Goal: Information Seeking & Learning: Learn about a topic

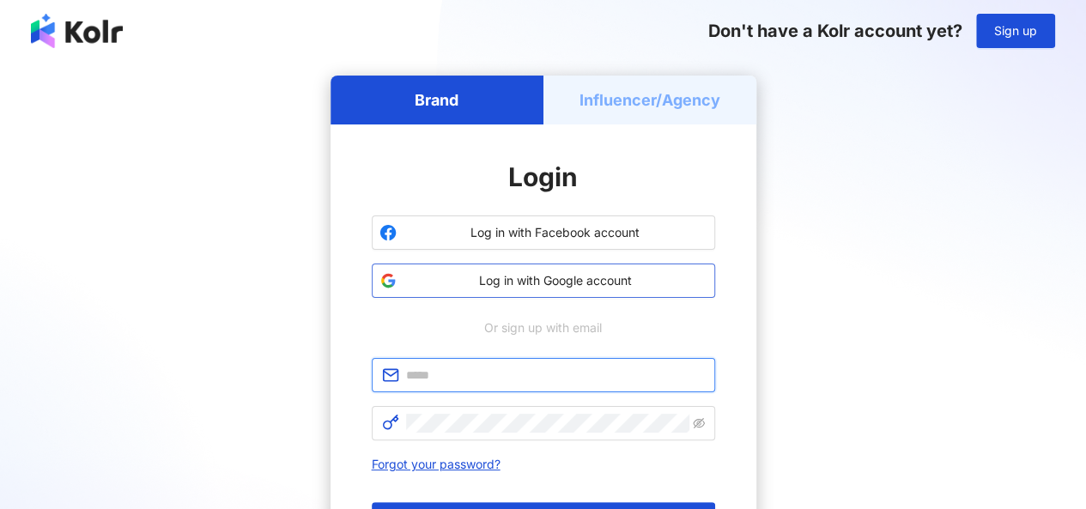
type input "**********"
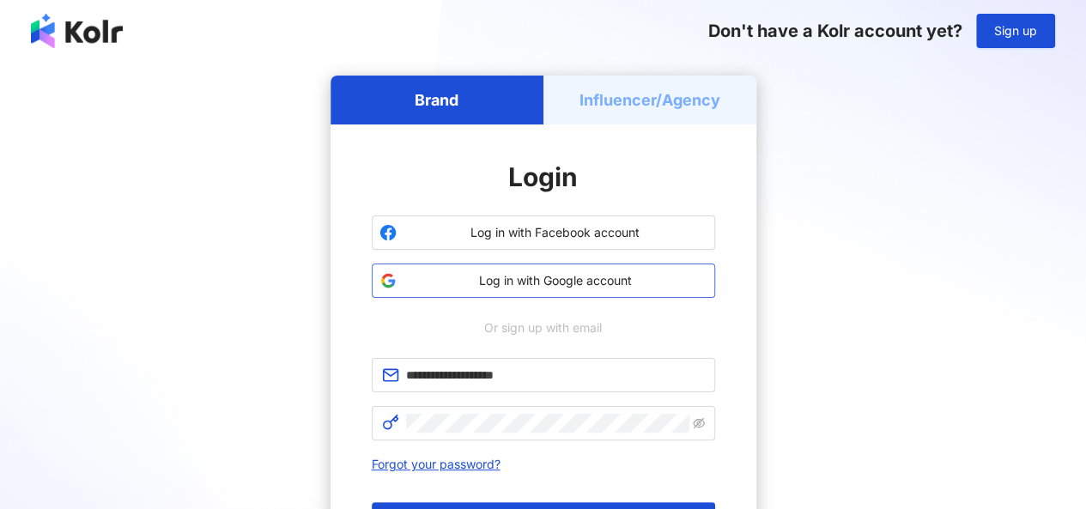
click at [502, 285] on span "Log in with Google account" at bounding box center [555, 280] width 304 height 17
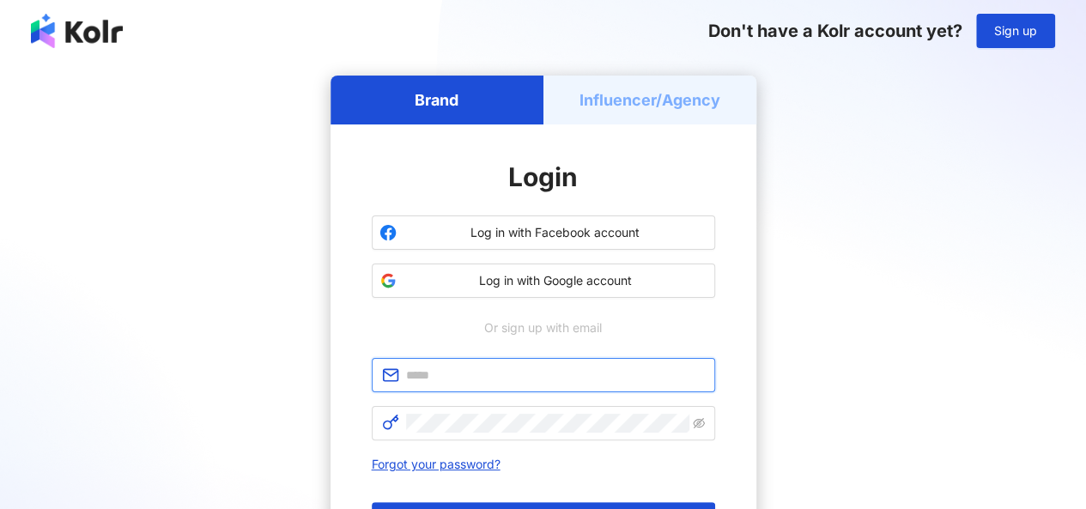
type input "**********"
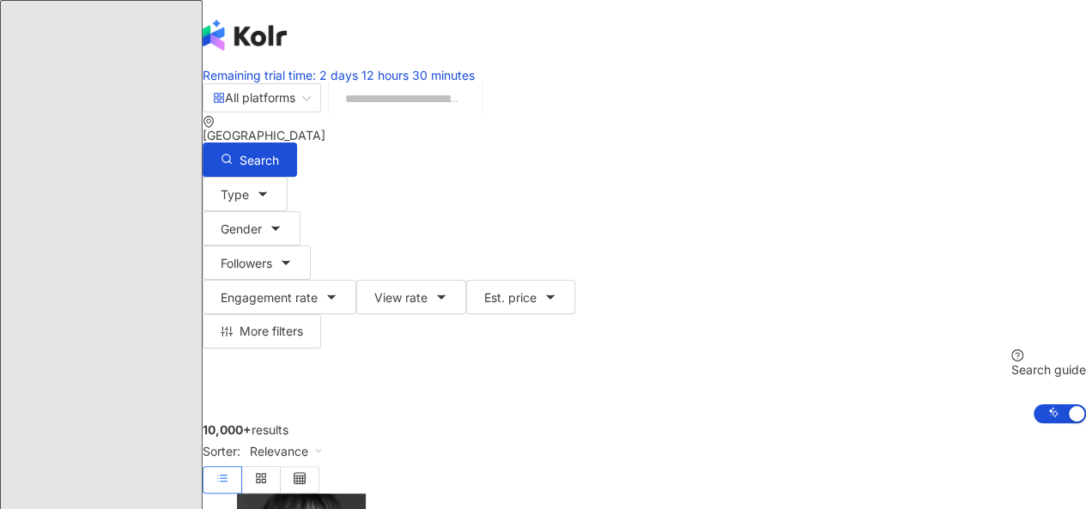
paste input "*********"
type input "*********"
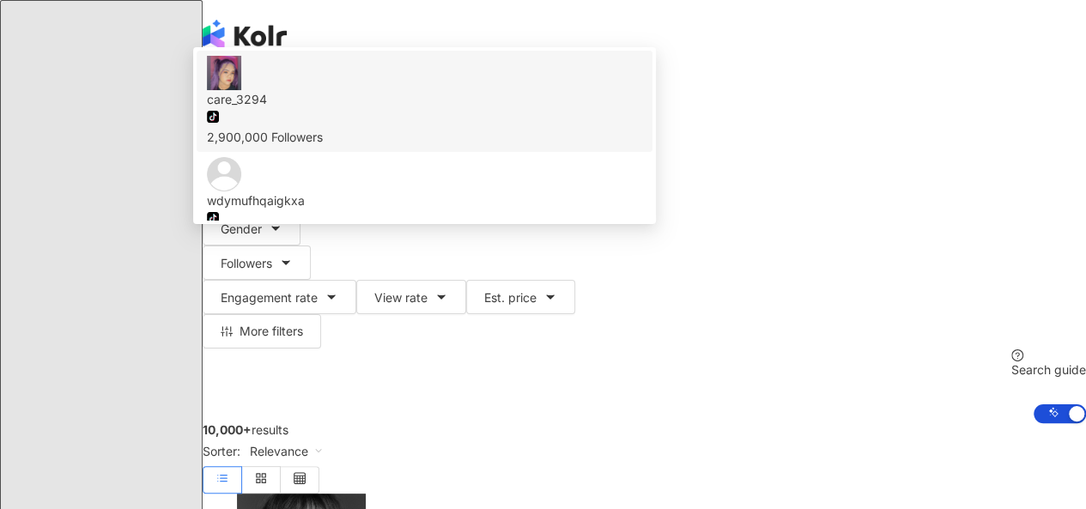
click at [241, 90] on img at bounding box center [224, 73] width 34 height 34
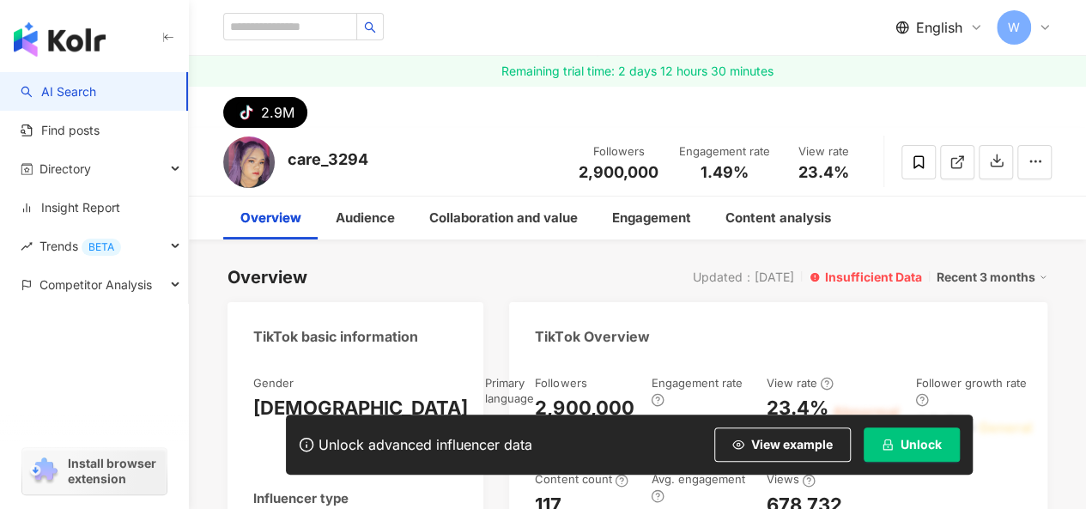
click at [917, 447] on span "Unlock" at bounding box center [920, 445] width 41 height 14
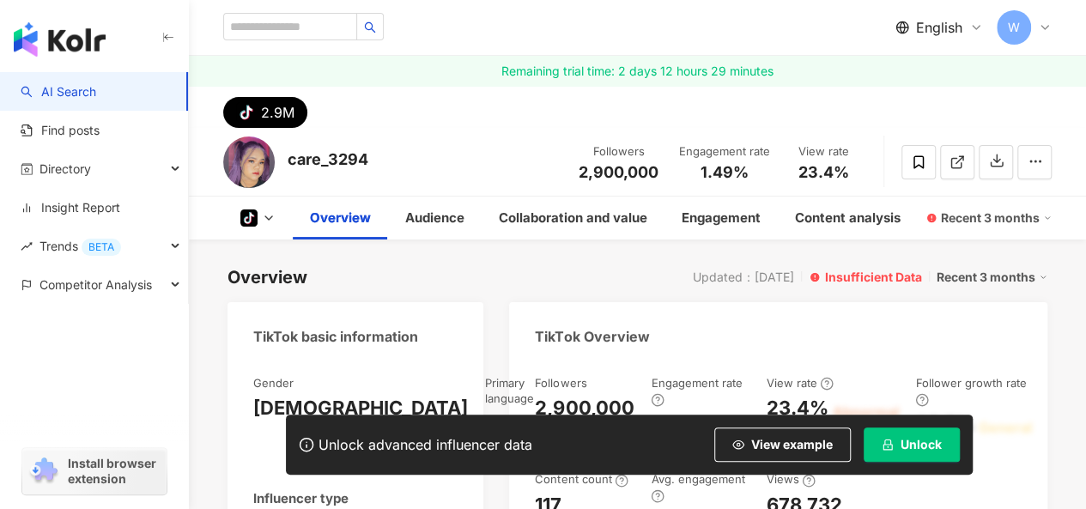
click at [907, 446] on span "Unlock" at bounding box center [920, 445] width 41 height 14
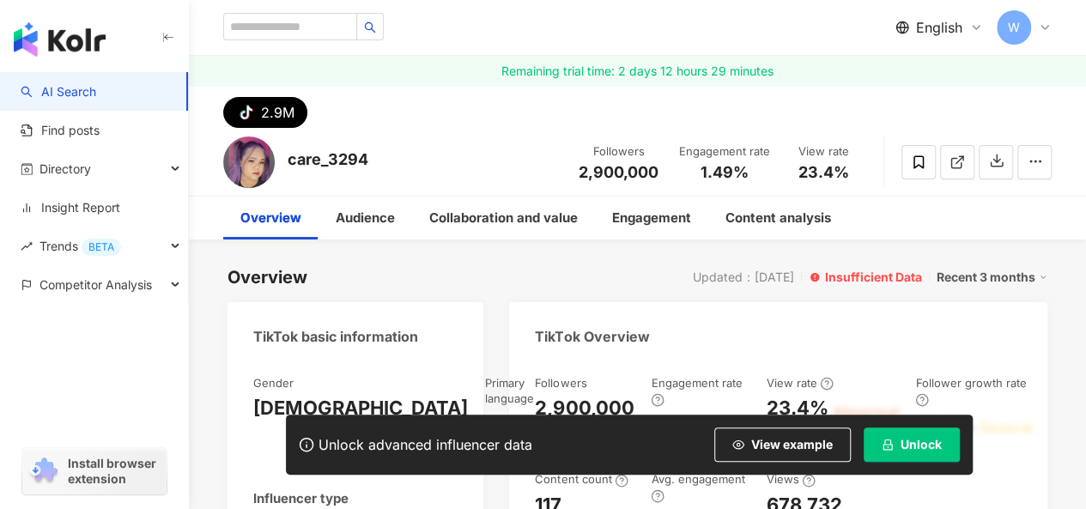
scroll to position [172, 0]
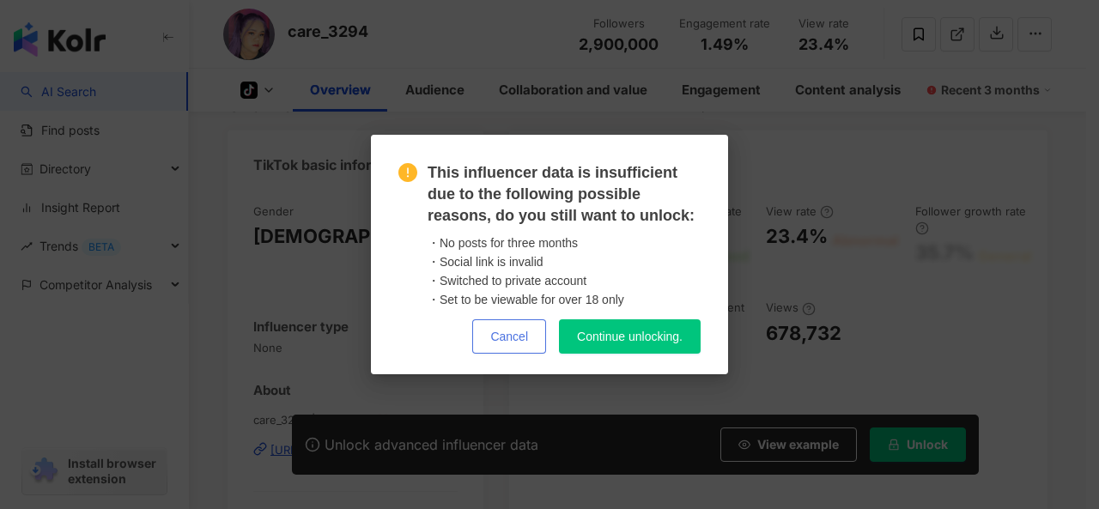
click at [497, 345] on button "Cancel" at bounding box center [509, 336] width 74 height 34
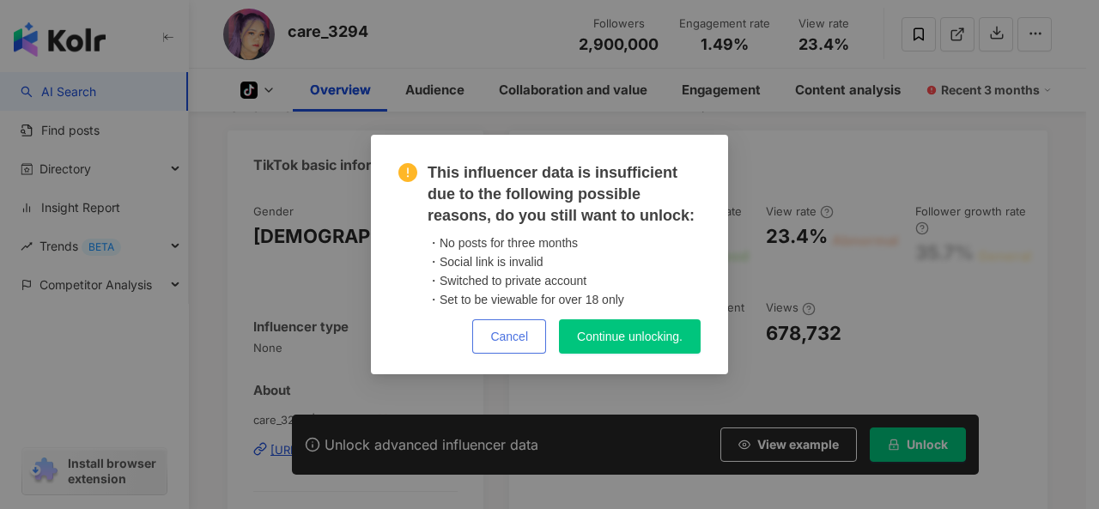
click at [524, 335] on span "Cancel" at bounding box center [509, 337] width 38 height 14
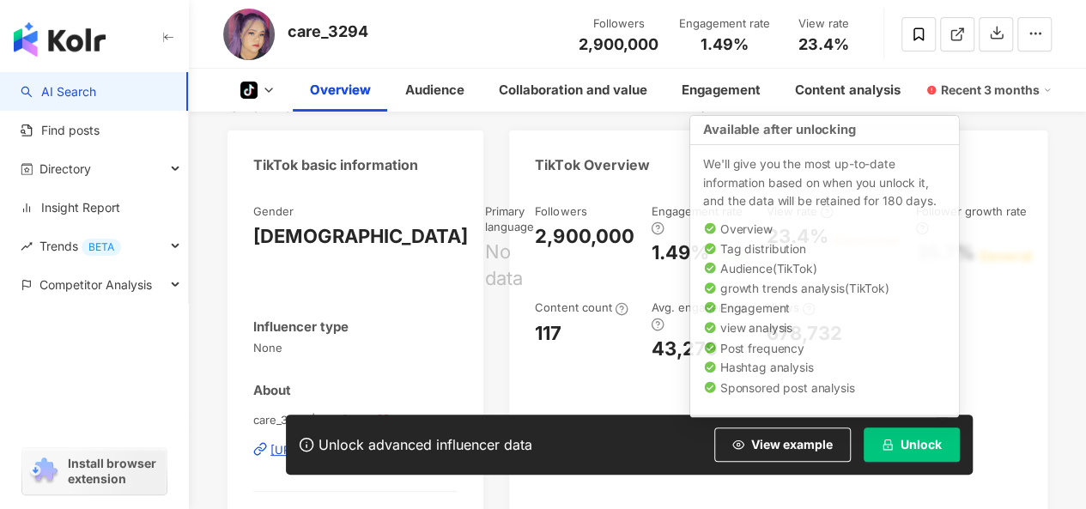
click at [905, 440] on span "Unlock" at bounding box center [920, 445] width 41 height 14
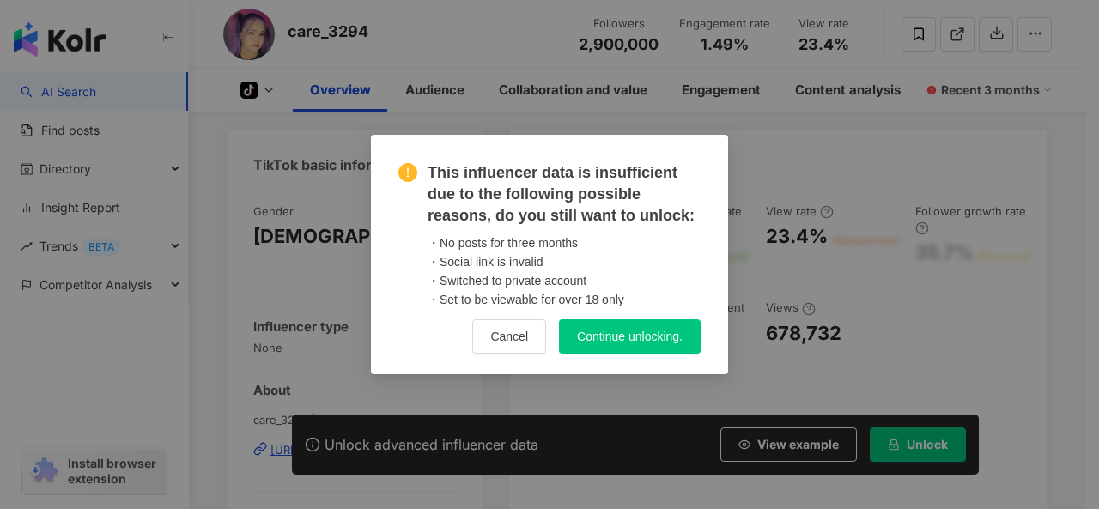
click at [653, 343] on span "Continue unlocking." at bounding box center [630, 337] width 106 height 14
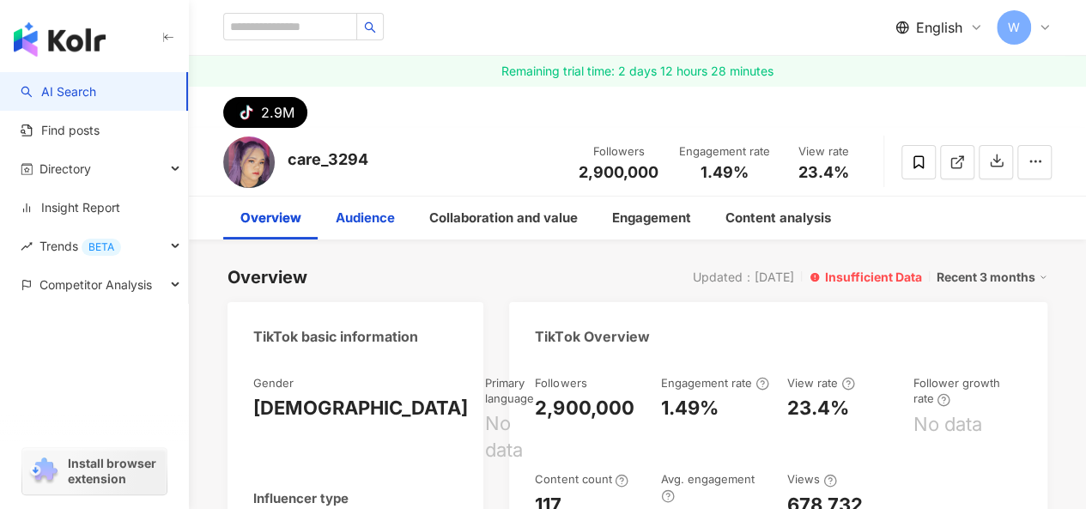
click at [362, 205] on div "Audience" at bounding box center [365, 218] width 94 height 43
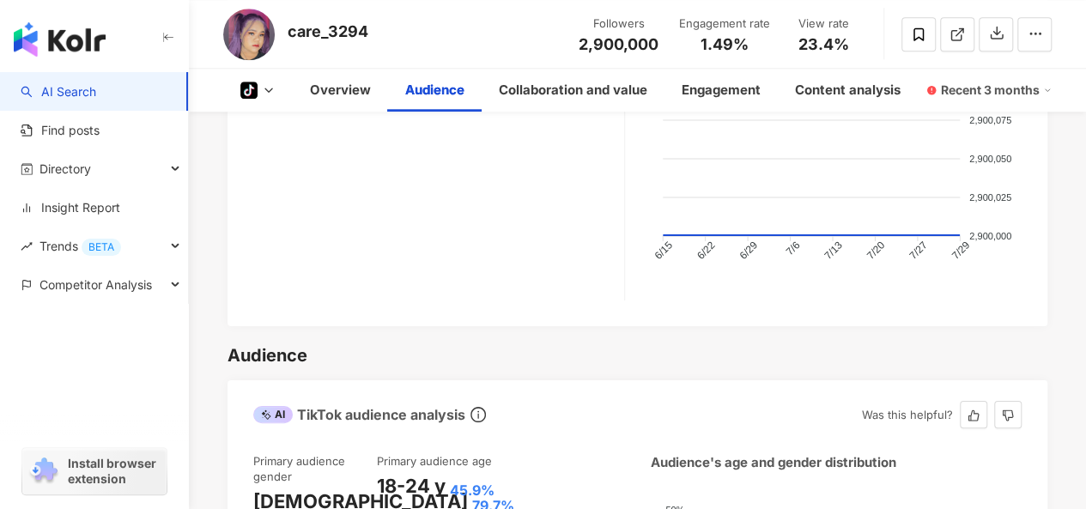
scroll to position [1020, 0]
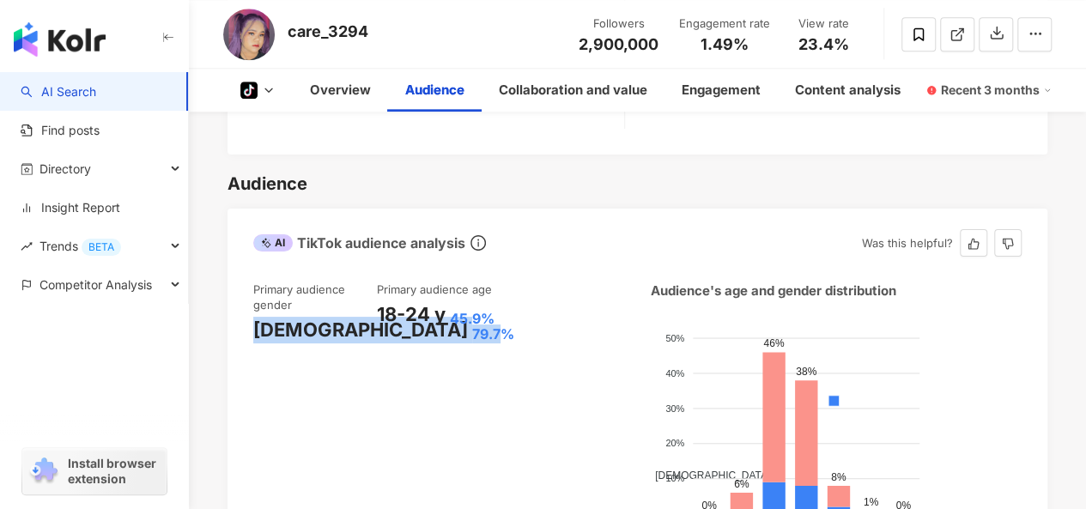
drag, startPoint x: 255, startPoint y: 280, endPoint x: 358, endPoint y: 282, distance: 103.0
click at [358, 317] on div "Female 79.7%" at bounding box center [315, 330] width 124 height 27
drag, startPoint x: 371, startPoint y: 283, endPoint x: 249, endPoint y: 279, distance: 122.0
click at [249, 279] on div "Primary audience gender Female 79.7% Primary audience age 18-24 y 45.9% Audienc…" at bounding box center [637, 422] width 820 height 317
copy div "Female 79.7%"
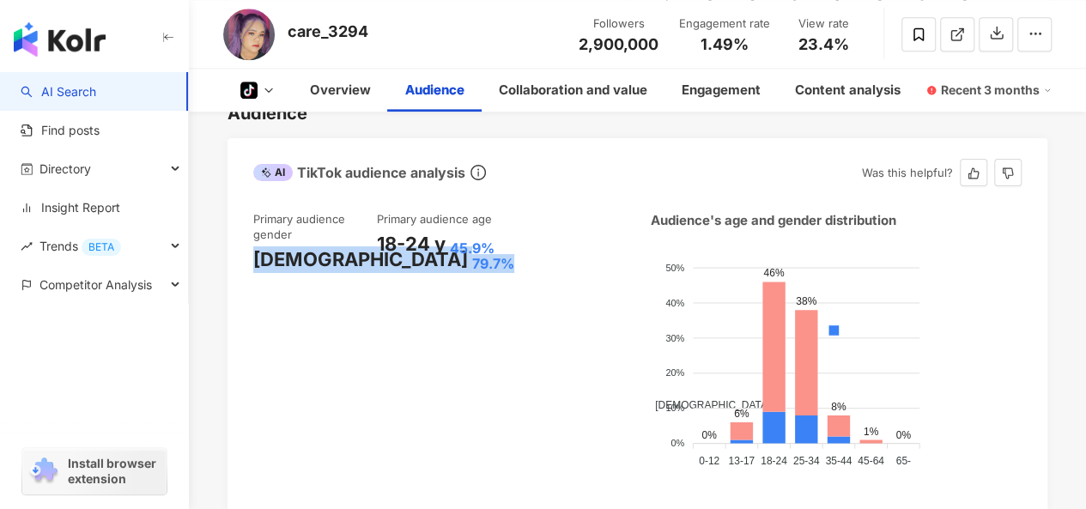
scroll to position [1106, 0]
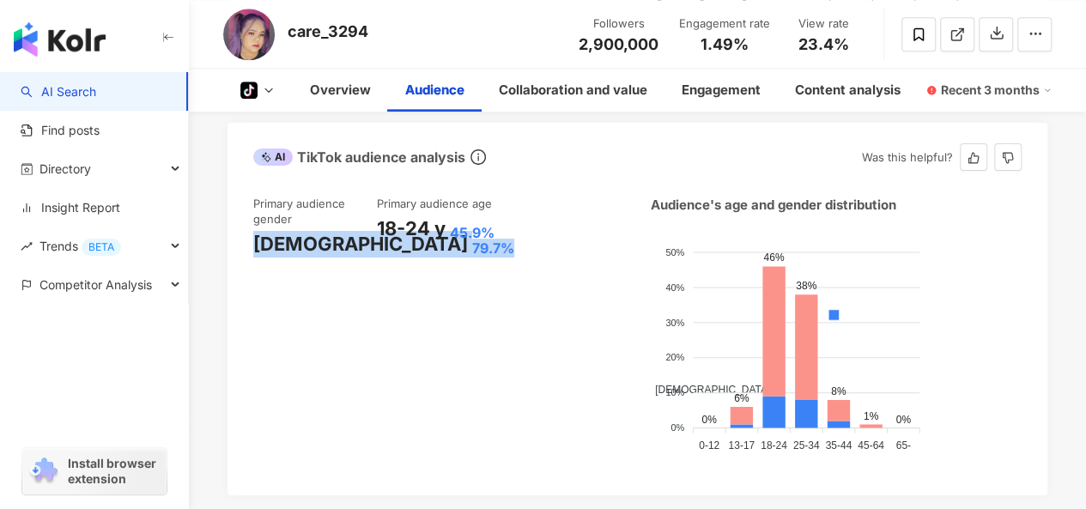
drag, startPoint x: 793, startPoint y: 241, endPoint x: 819, endPoint y: 241, distance: 25.8
click at [819, 241] on foreignobject "Male Female" at bounding box center [836, 342] width 371 height 230
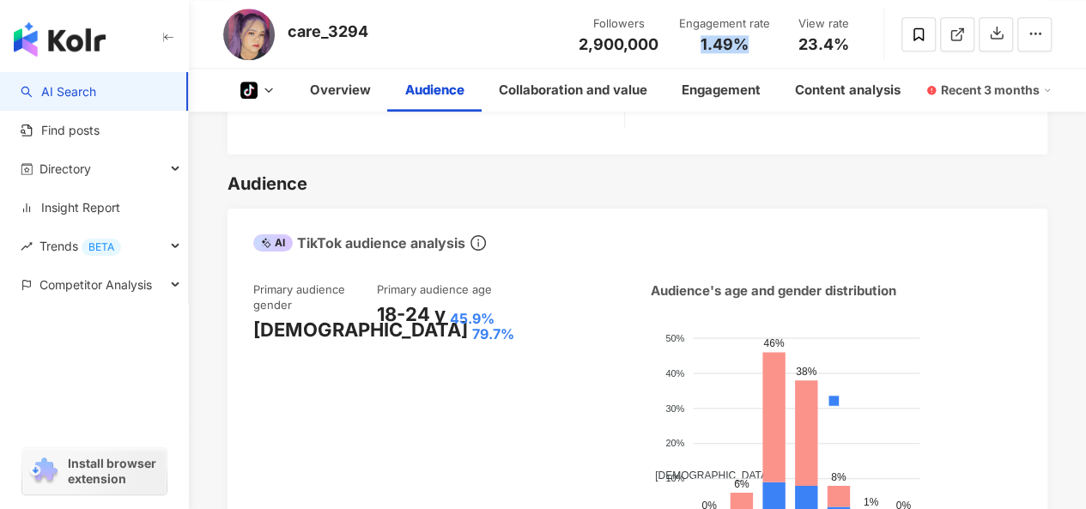
drag, startPoint x: 702, startPoint y: 40, endPoint x: 745, endPoint y: 45, distance: 43.1
click at [745, 45] on span "1.49%" at bounding box center [724, 44] width 48 height 17
copy span "1.49%"
drag, startPoint x: 801, startPoint y: 48, endPoint x: 845, endPoint y: 47, distance: 43.8
click at [845, 47] on span "23.4%" at bounding box center [823, 44] width 51 height 17
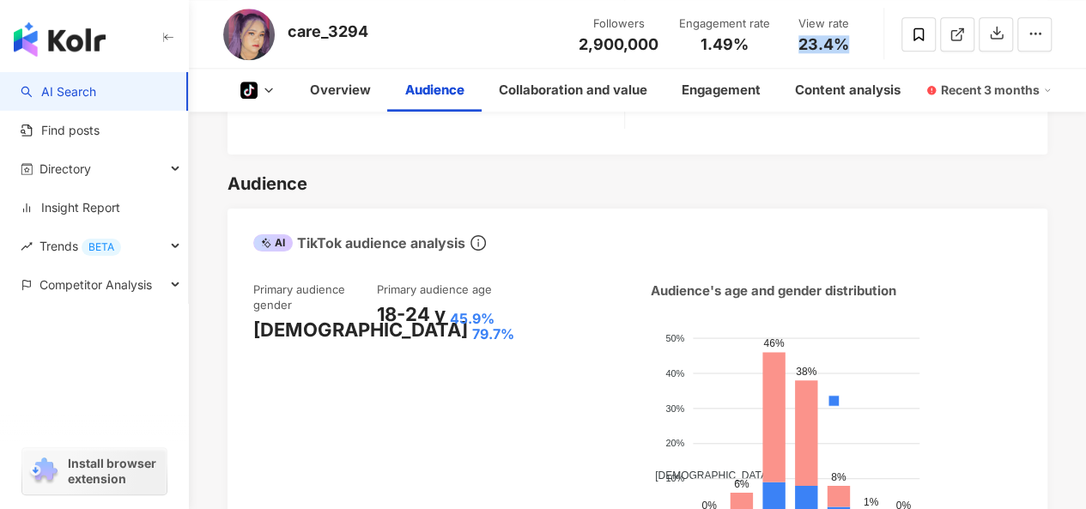
copy span "23.4%"
